Goal: Check status: Check status

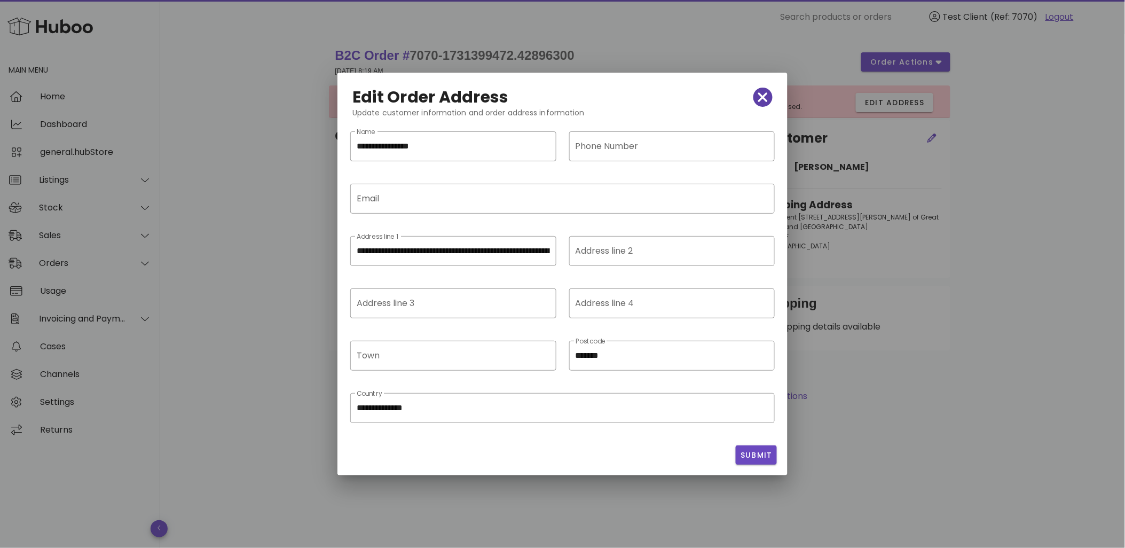
click at [762, 99] on icon "button" at bounding box center [763, 97] width 10 height 10
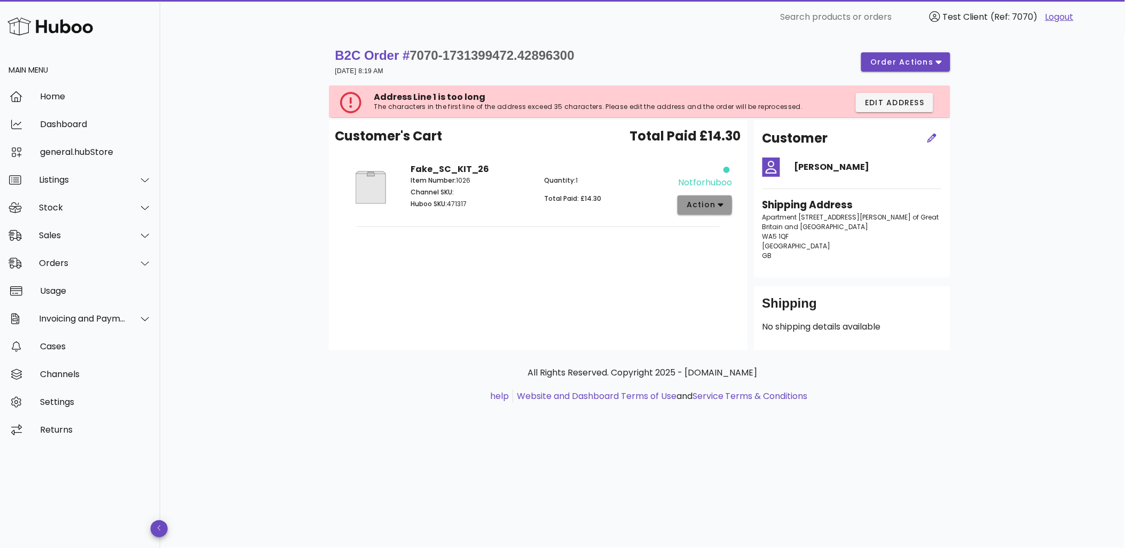
click at [699, 199] on span "action" at bounding box center [701, 204] width 30 height 11
click at [717, 238] on div "Release Manually Match Cancel" at bounding box center [744, 243] width 114 height 88
click at [559, 262] on div "Customer's Cart Total Paid £14.30 Fake_SC_KIT_26 Item Number: 1026 Channel SKU:…" at bounding box center [538, 235] width 418 height 230
click at [712, 207] on span "action" at bounding box center [701, 204] width 30 height 11
click at [614, 240] on div "Customer's Cart Total Paid £14.30 Fake_SC_KIT_26 Item Number: 1026 Channel SKU:…" at bounding box center [538, 235] width 418 height 230
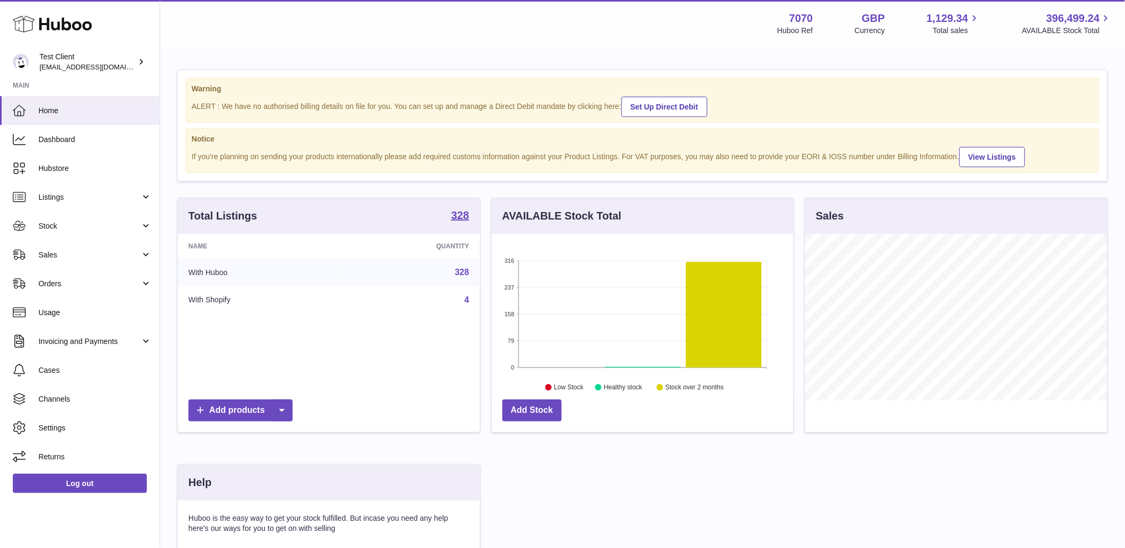
scroll to position [167, 302]
click at [99, 291] on link "Orders" at bounding box center [80, 283] width 160 height 29
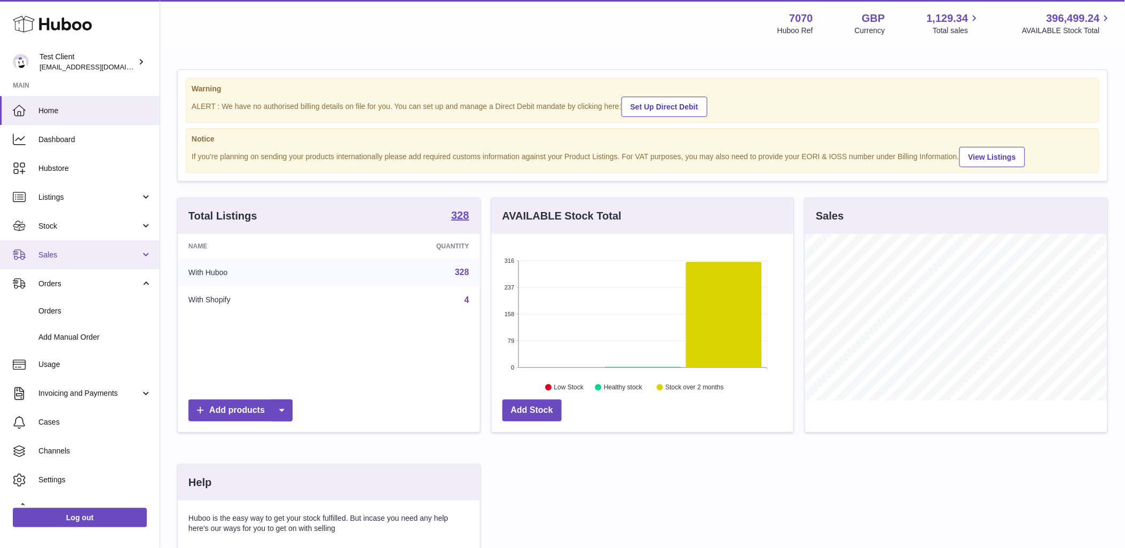
click at [99, 256] on span "Sales" at bounding box center [89, 255] width 102 height 10
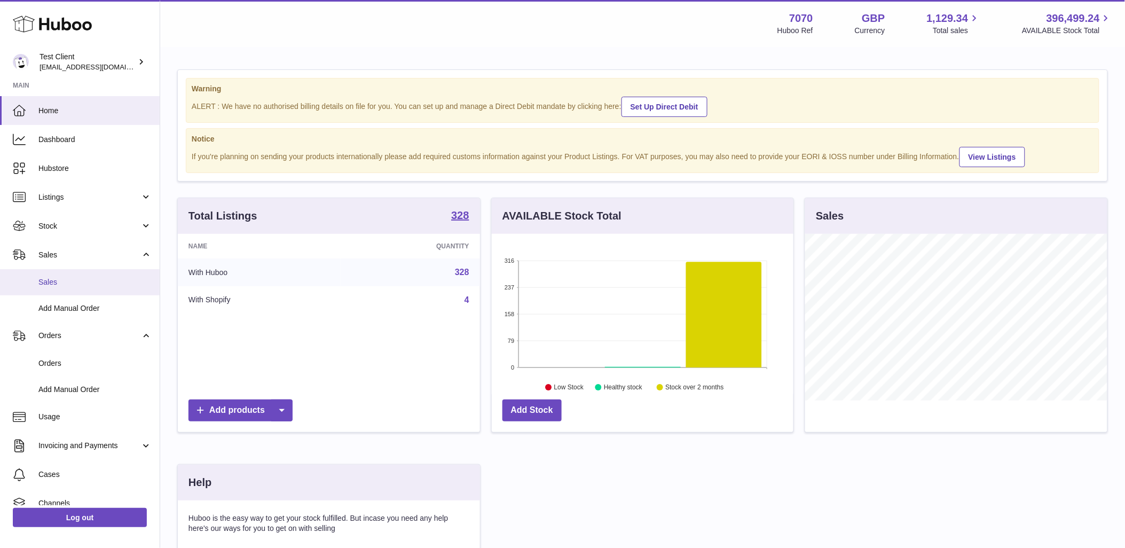
click at [92, 285] on span "Sales" at bounding box center [94, 282] width 113 height 10
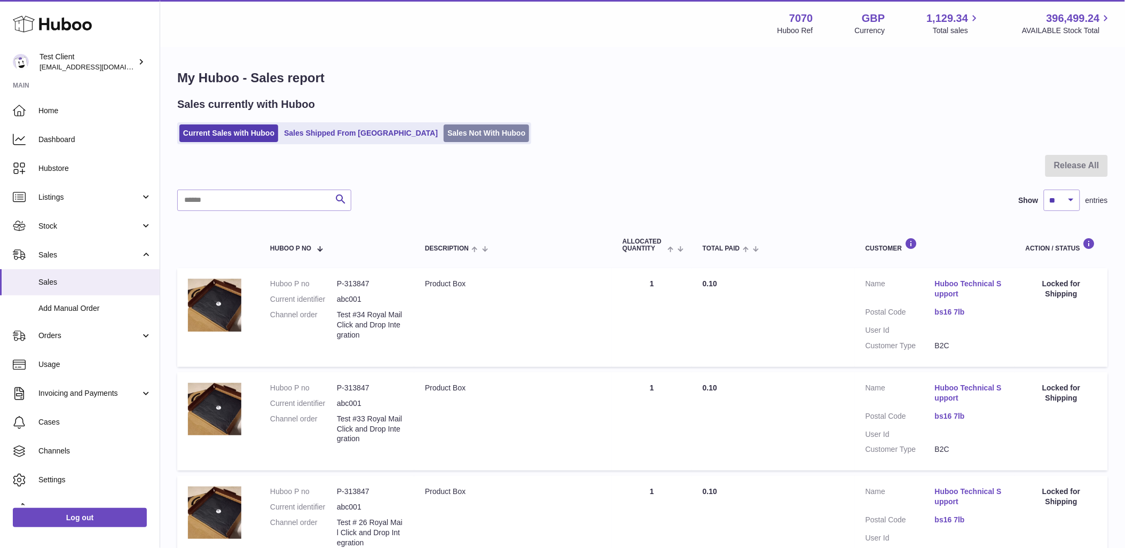
click at [444, 135] on link "Sales Not With Huboo" at bounding box center [486, 133] width 85 height 18
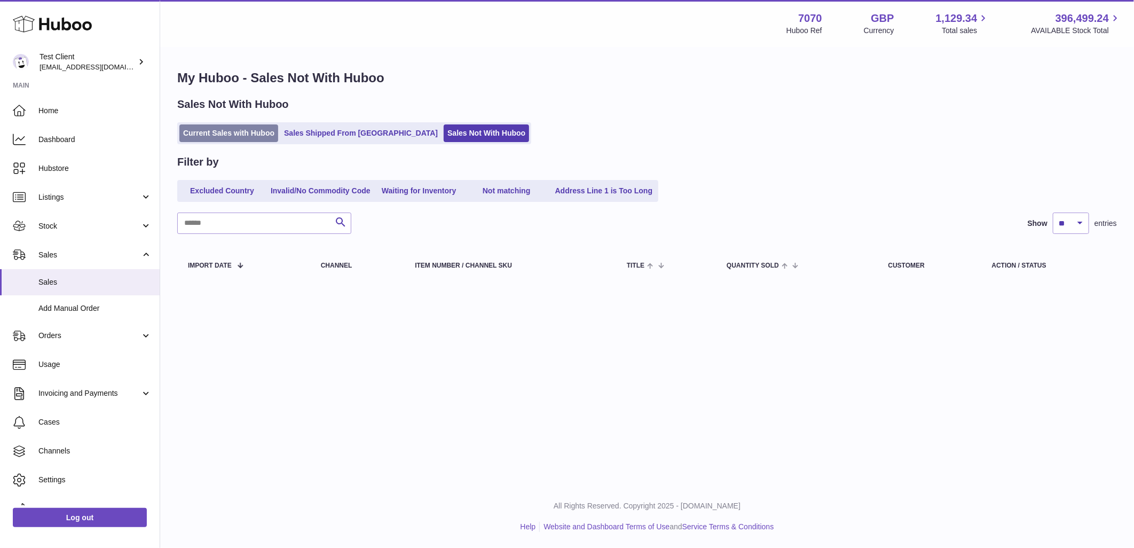
click at [251, 136] on link "Current Sales with Huboo" at bounding box center [228, 133] width 99 height 18
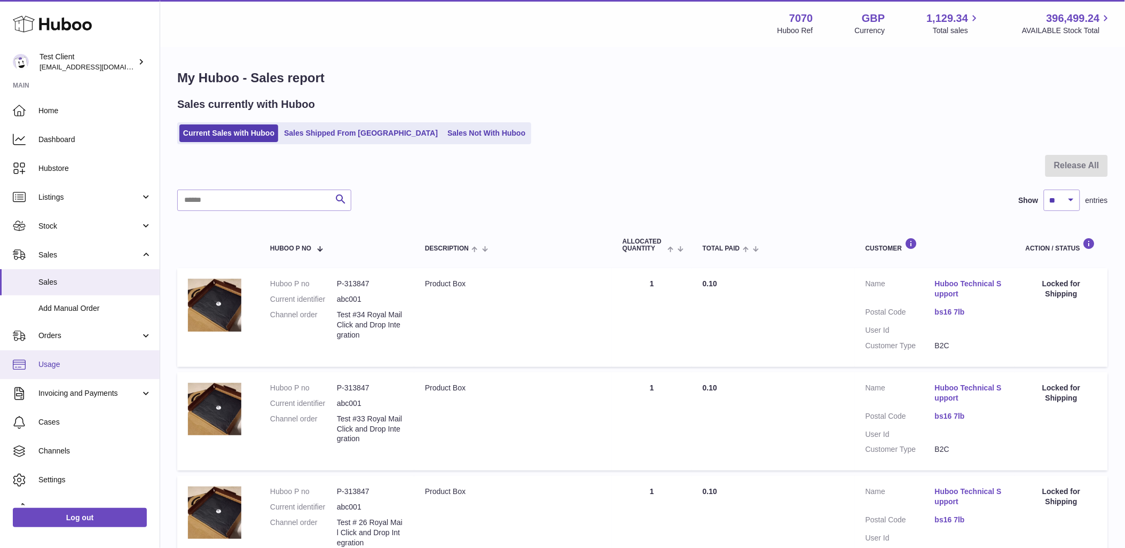
drag, startPoint x: 100, startPoint y: 353, endPoint x: 101, endPoint y: 347, distance: 6.0
click at [100, 352] on link "Usage" at bounding box center [80, 364] width 160 height 29
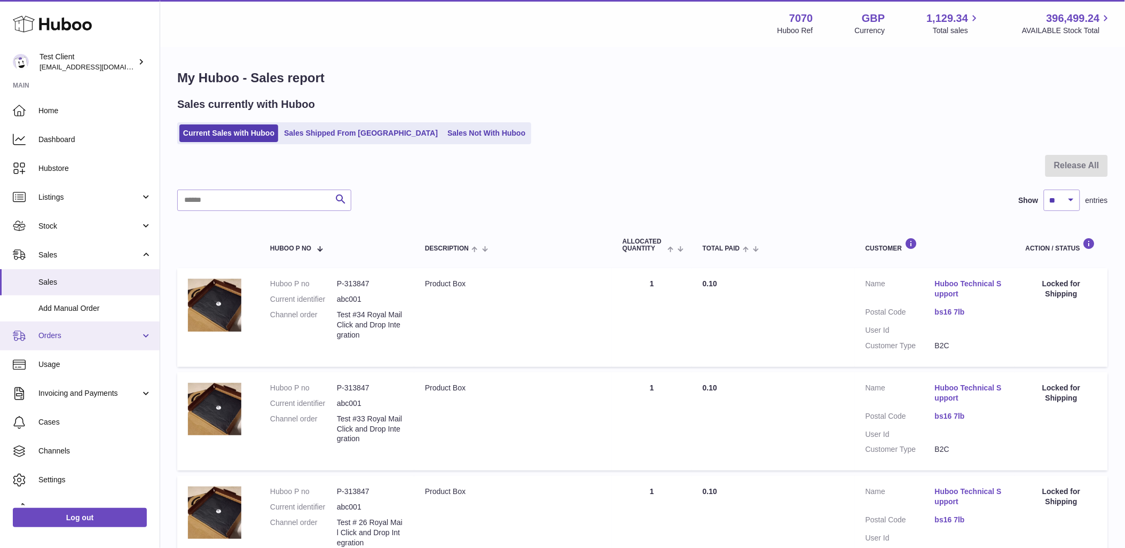
click at [101, 344] on link "Orders" at bounding box center [80, 335] width 160 height 29
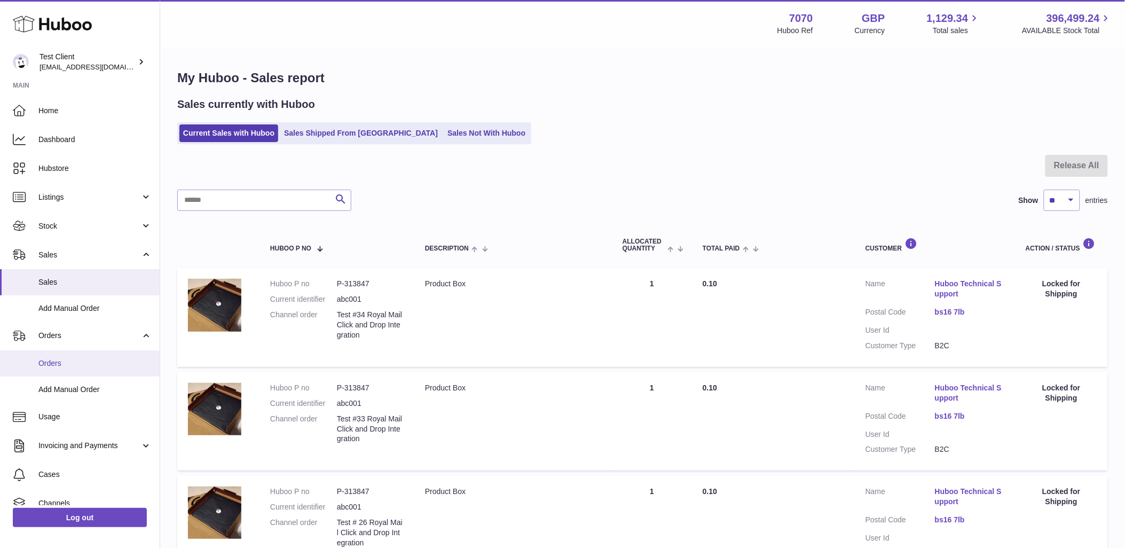
click at [96, 359] on span "Orders" at bounding box center [94, 363] width 113 height 10
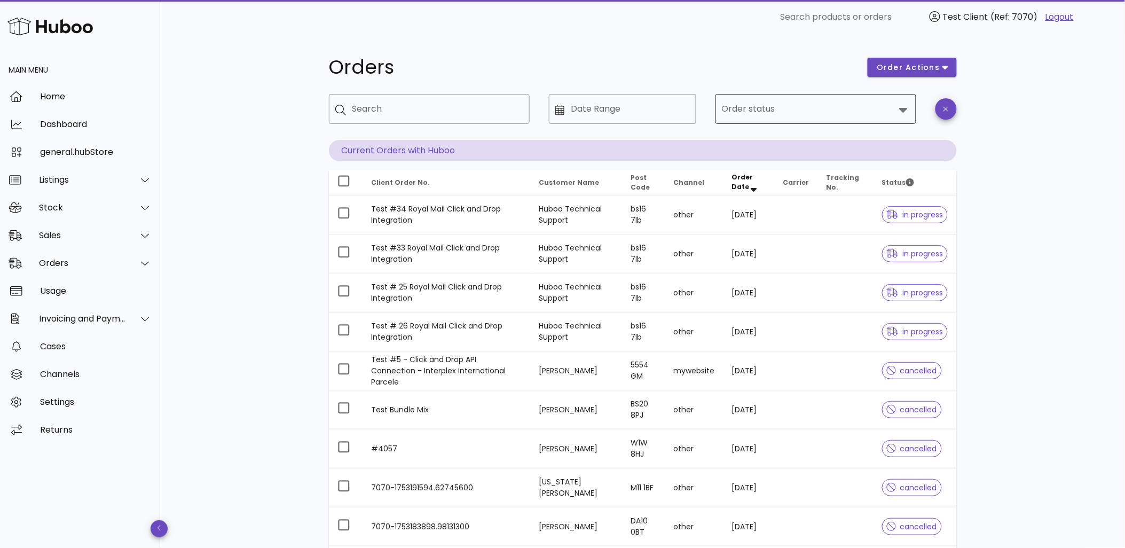
click at [772, 114] on input "Order status" at bounding box center [808, 108] width 173 height 17
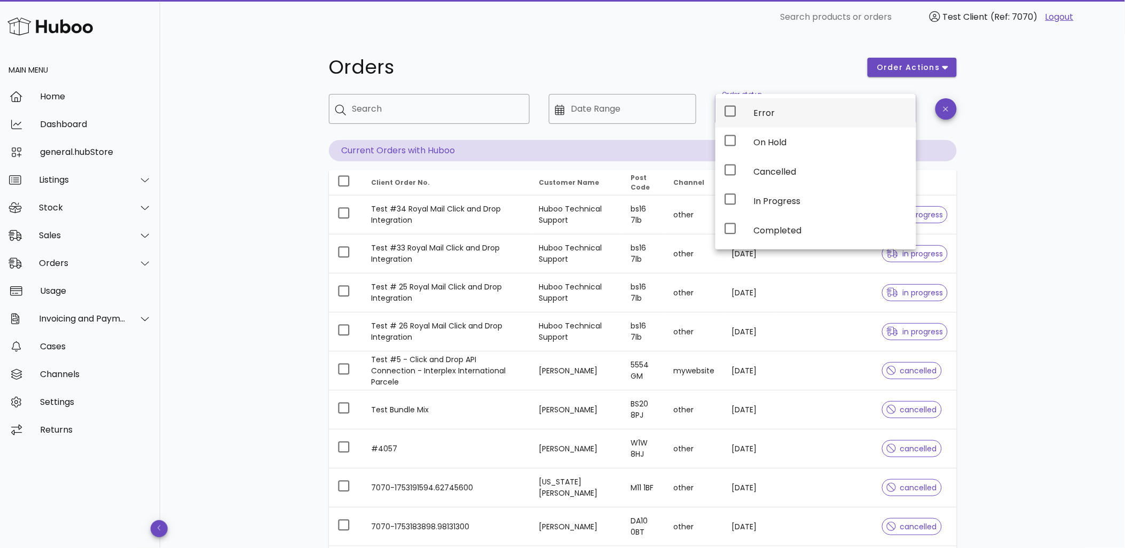
click at [769, 118] on div "Error" at bounding box center [831, 112] width 154 height 23
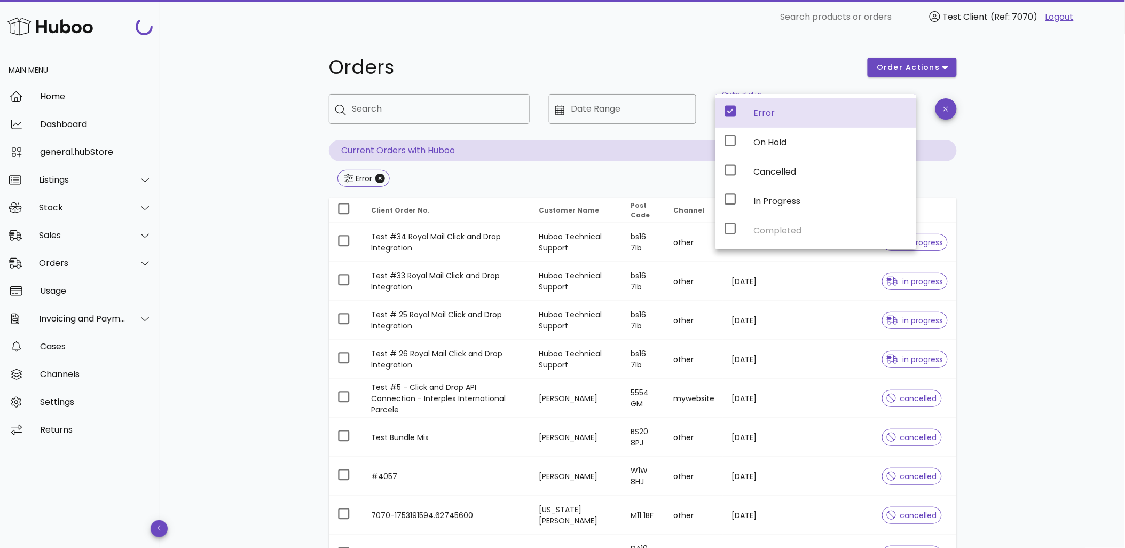
click at [1039, 214] on div "Orders order actions ​ Search ​ Date Range ​ Order status Error Current Orders …" at bounding box center [642, 382] width 965 height 696
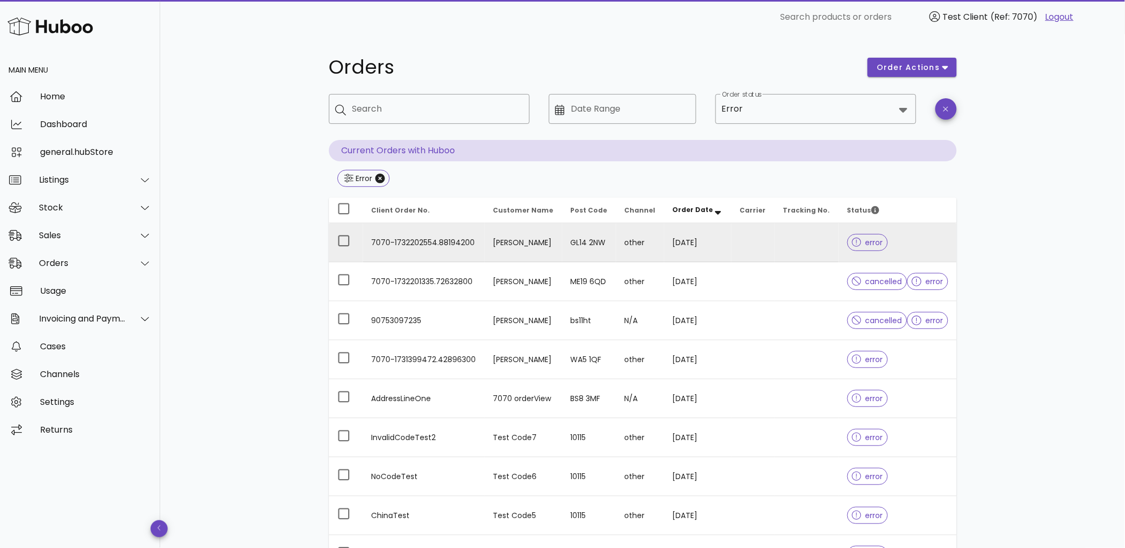
click at [576, 238] on td "GL14 2NW" at bounding box center [589, 242] width 54 height 39
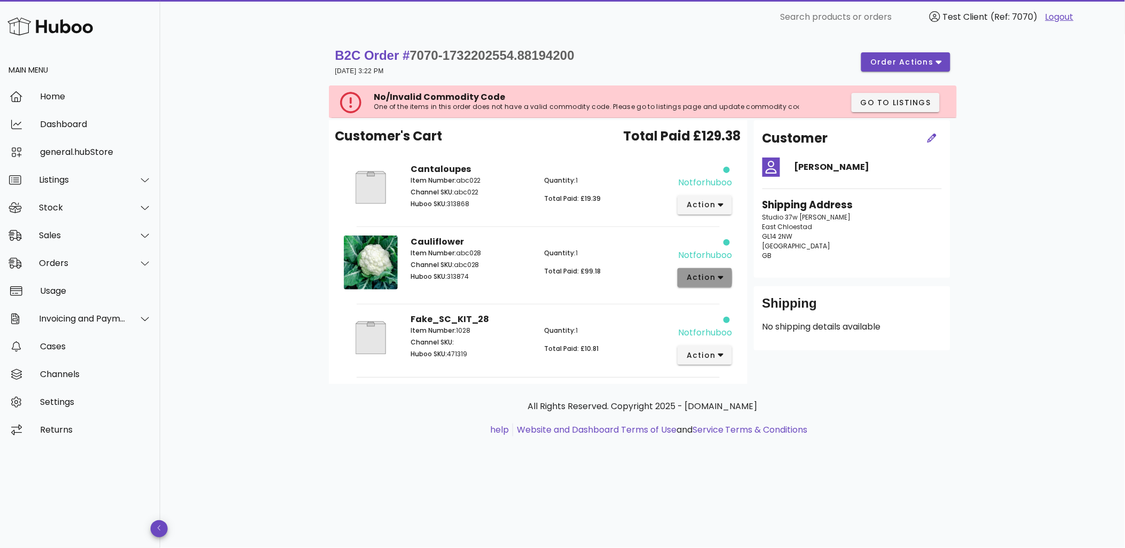
click at [722, 270] on button "action" at bounding box center [704, 277] width 55 height 19
click at [641, 265] on div "Quantity: 1 Total Paid: £99.18" at bounding box center [604, 266] width 134 height 49
click at [698, 201] on span "action" at bounding box center [701, 204] width 30 height 11
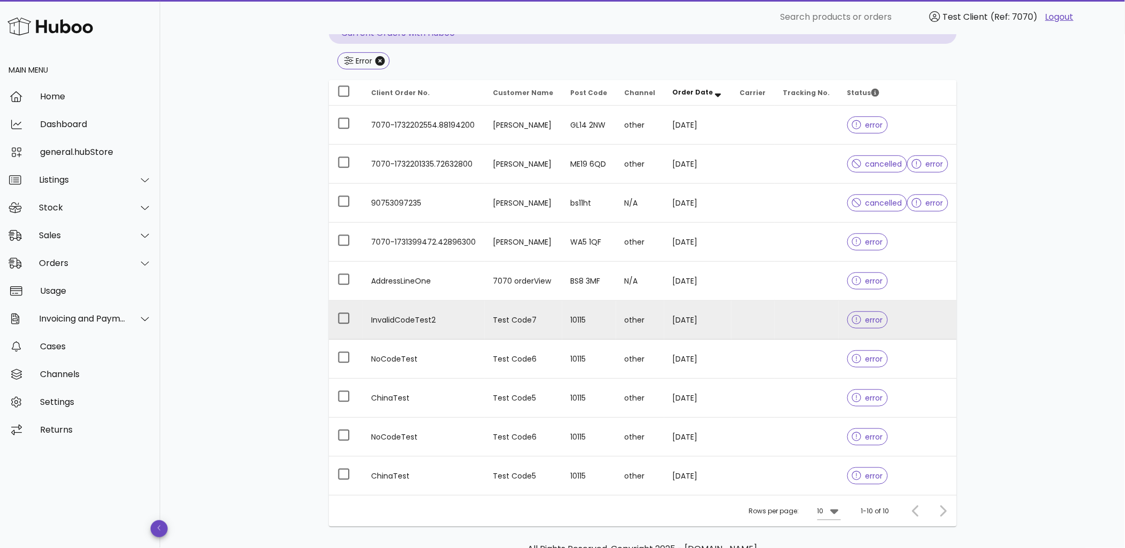
scroll to position [118, 0]
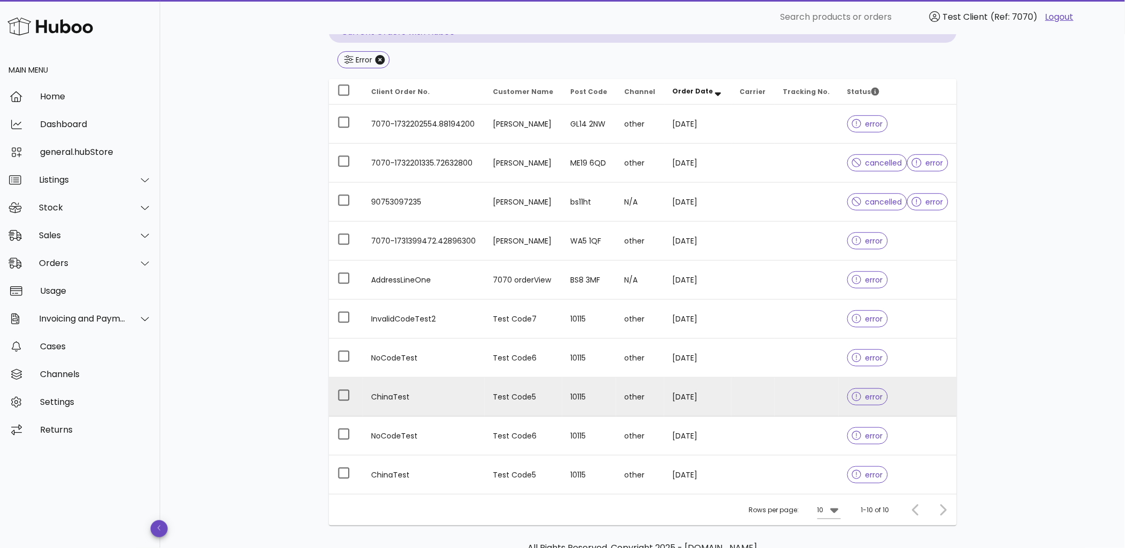
click at [767, 390] on td at bounding box center [752, 396] width 43 height 39
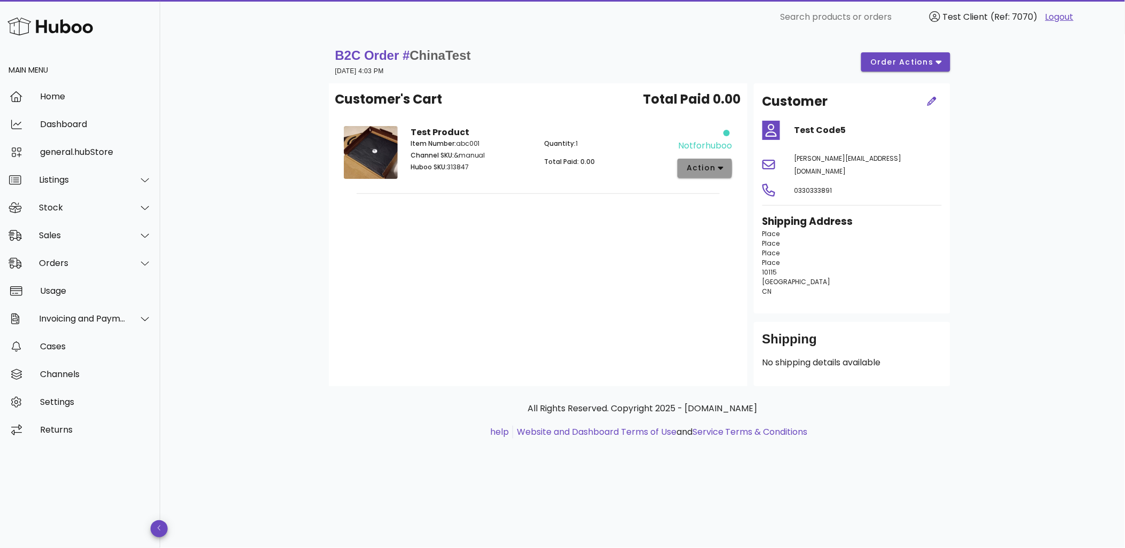
click at [701, 164] on span "action" at bounding box center [701, 167] width 30 height 11
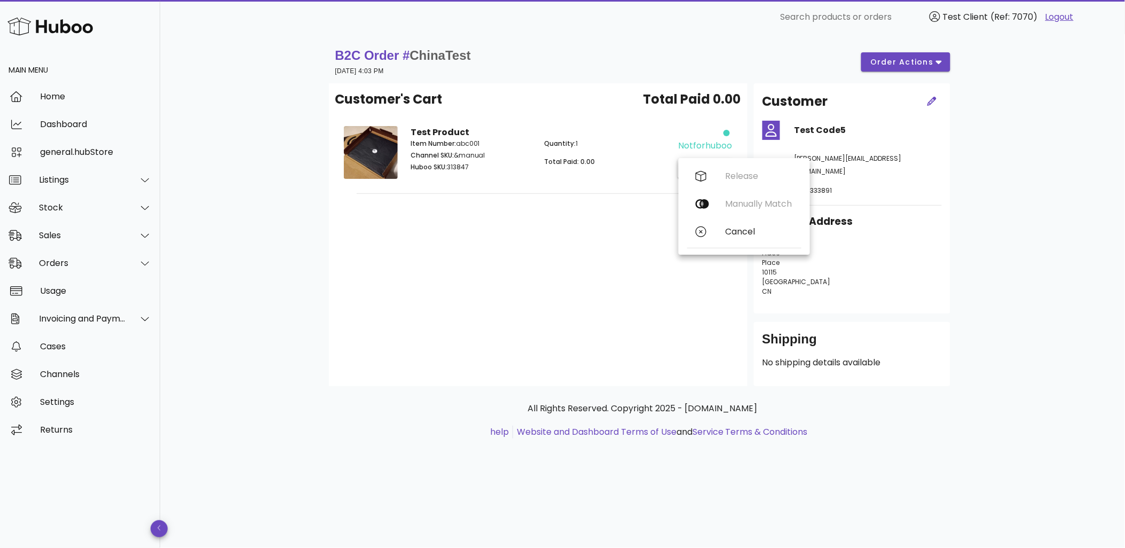
drag, startPoint x: 756, startPoint y: 204, endPoint x: 638, endPoint y: 184, distance: 119.2
click at [755, 204] on div "Release Manually Match Cancel" at bounding box center [744, 206] width 114 height 88
click at [376, 219] on div "Customer's Cart Total Paid 0.00 Test Product Item Number: abc001 Channel SKU: &…" at bounding box center [538, 234] width 418 height 303
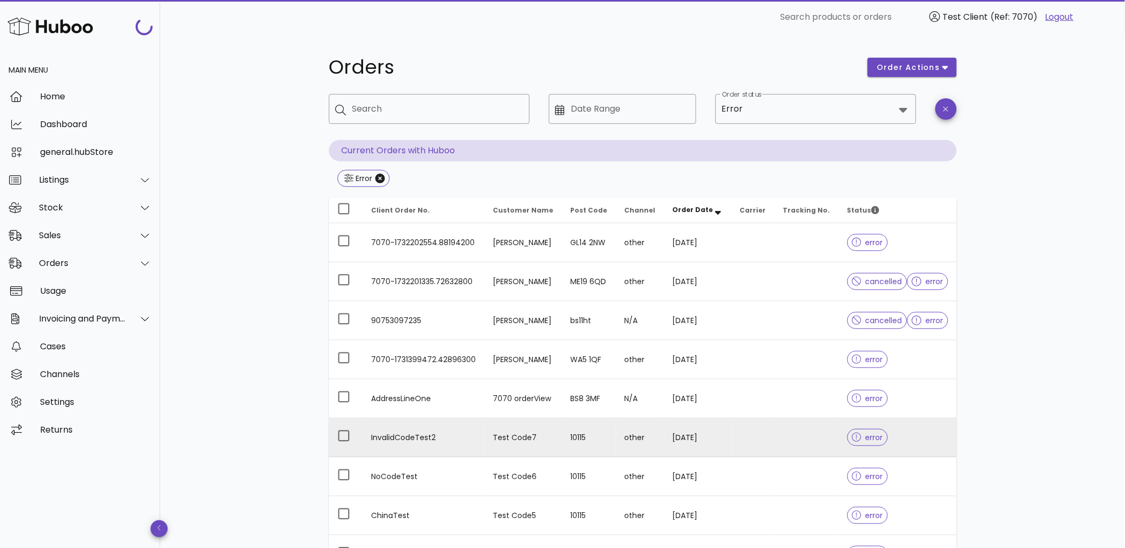
scroll to position [118, 0]
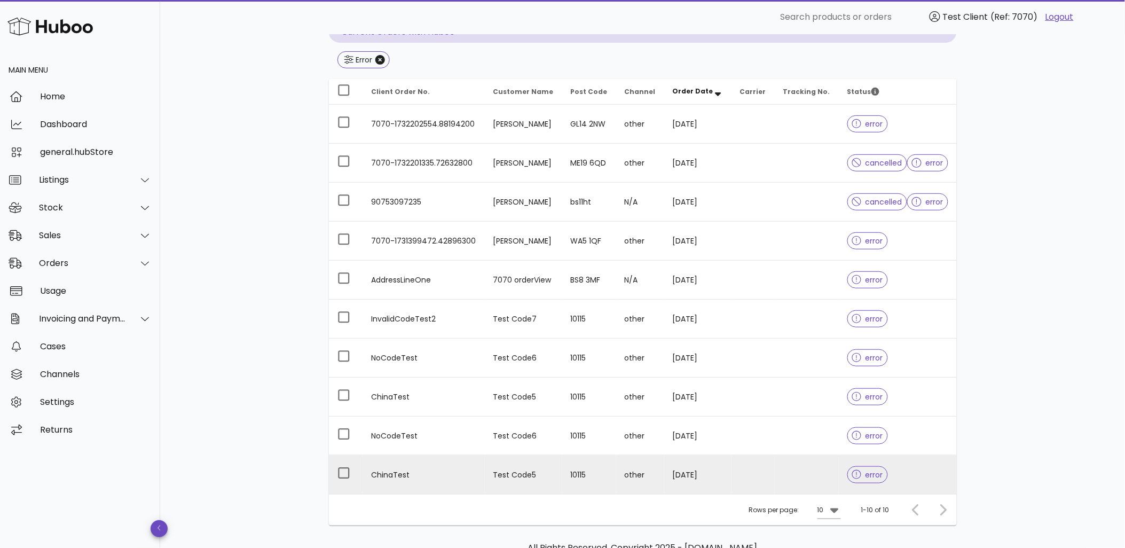
click at [562, 466] on td "Test Code5" at bounding box center [523, 474] width 77 height 38
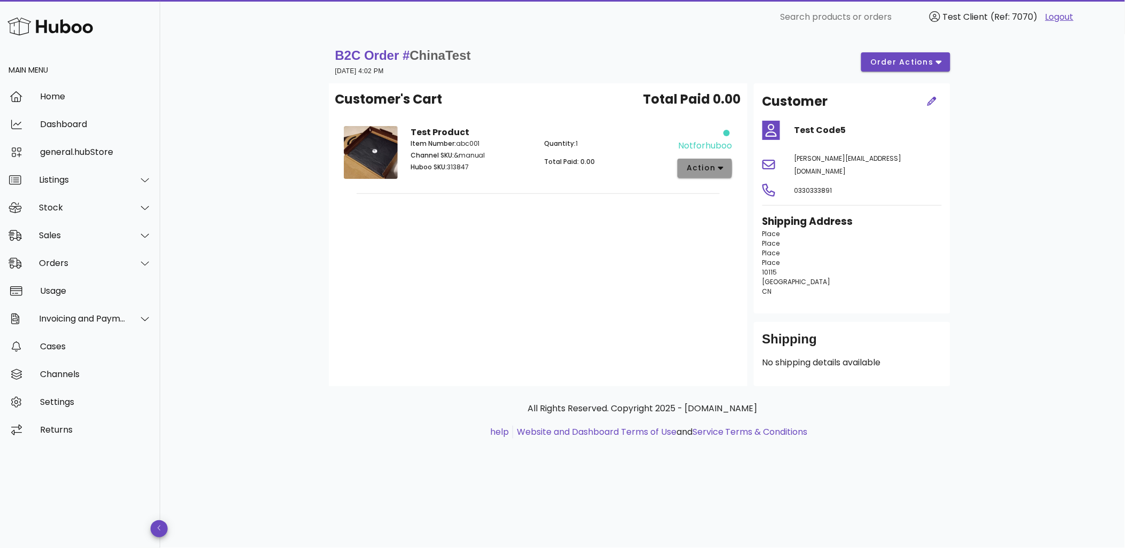
click at [703, 167] on span "action" at bounding box center [701, 167] width 30 height 11
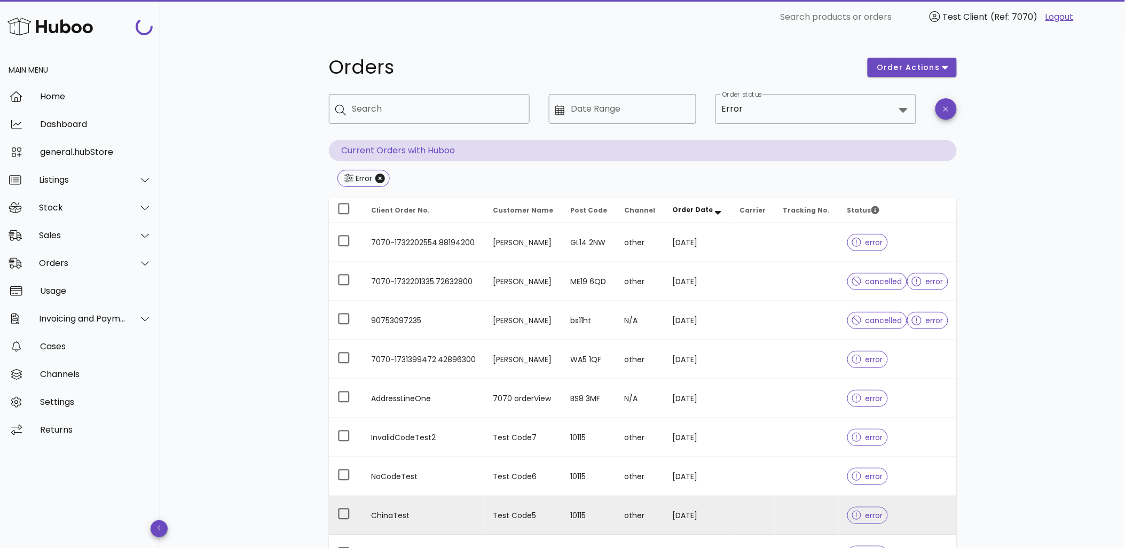
scroll to position [118, 0]
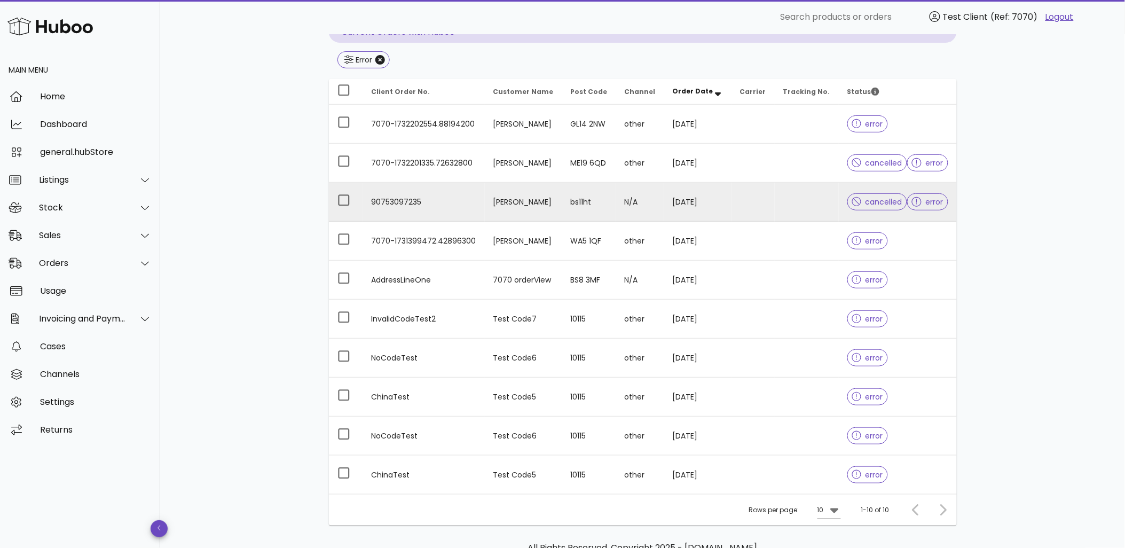
click at [450, 192] on td "90753097235" at bounding box center [424, 202] width 122 height 39
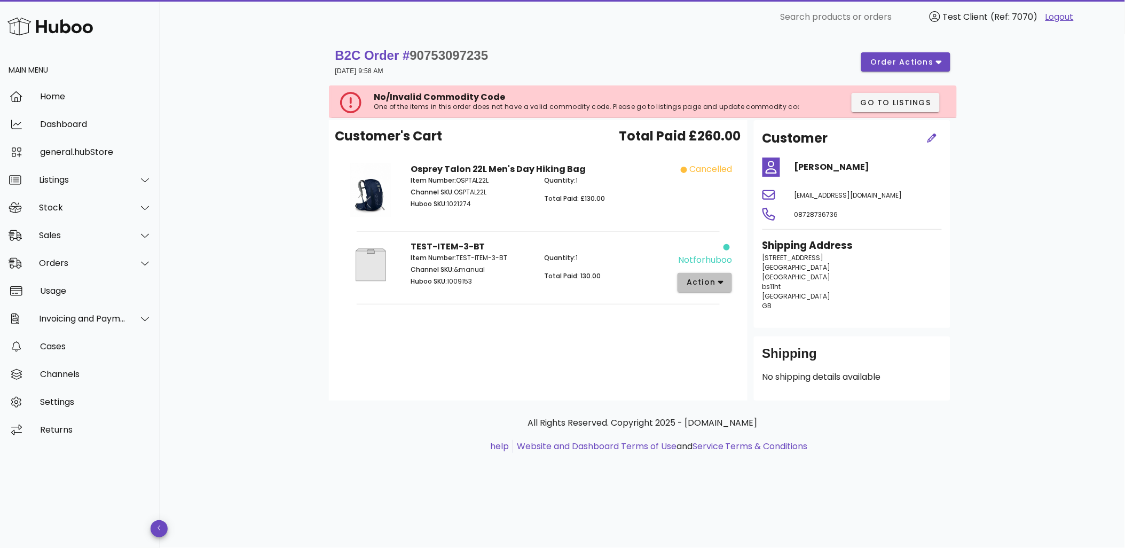
click at [724, 281] on button "action" at bounding box center [704, 282] width 55 height 19
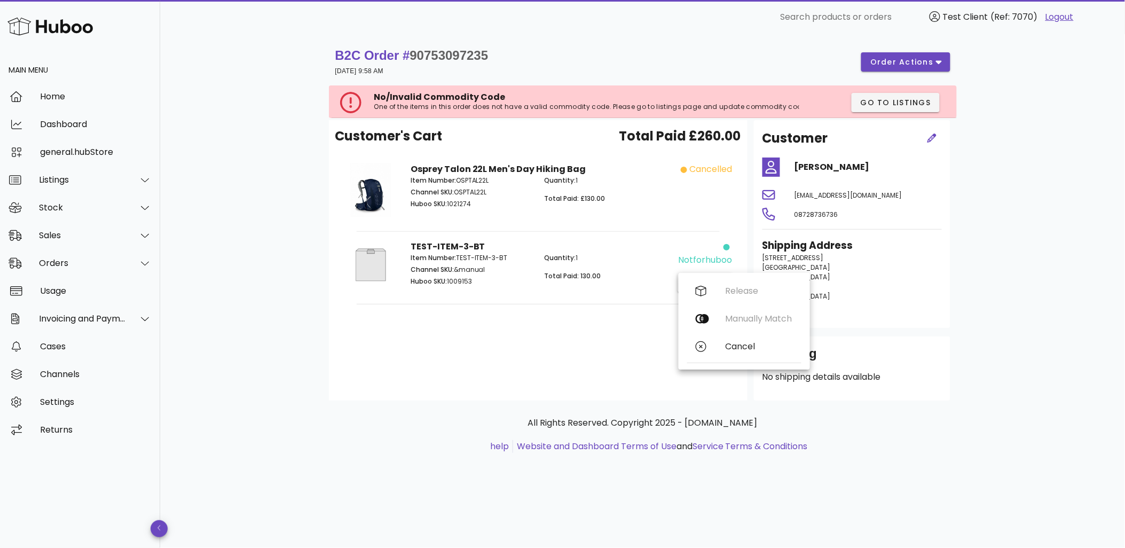
click at [642, 335] on div "Customer's Cart Total Paid £260.00 Osprey Talon 22L Men's Day Hiking Bag Item N…" at bounding box center [538, 260] width 418 height 280
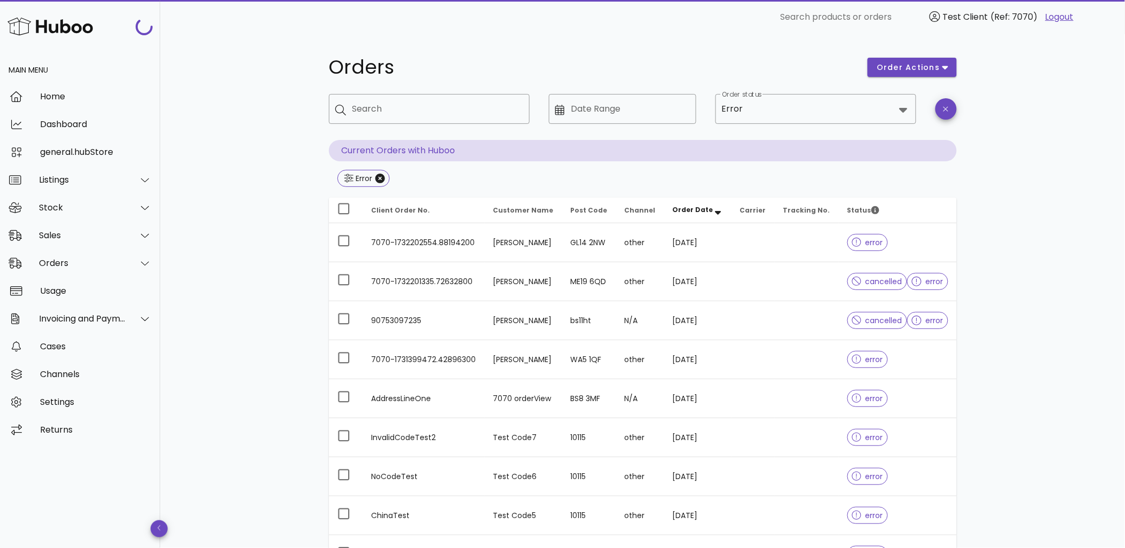
scroll to position [118, 0]
